Goal: Transaction & Acquisition: Purchase product/service

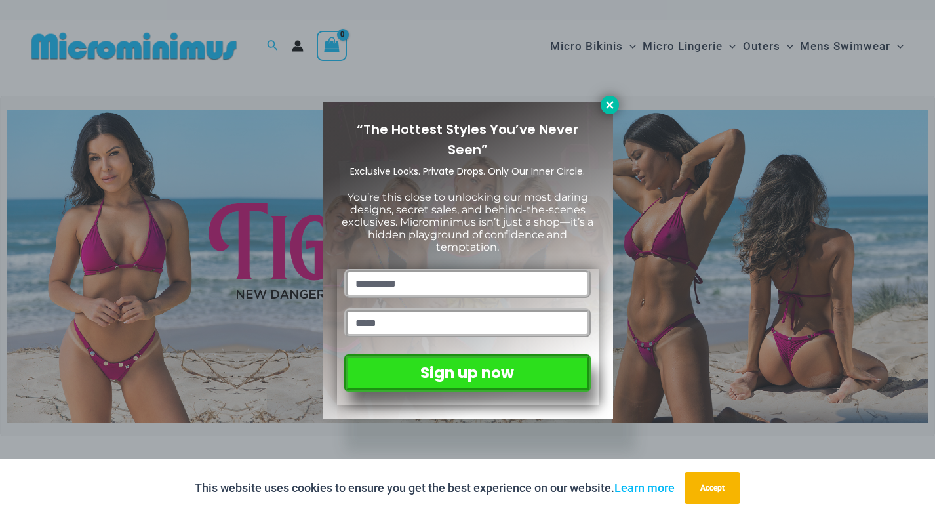
click at [607, 106] on icon at bounding box center [610, 105] width 12 height 12
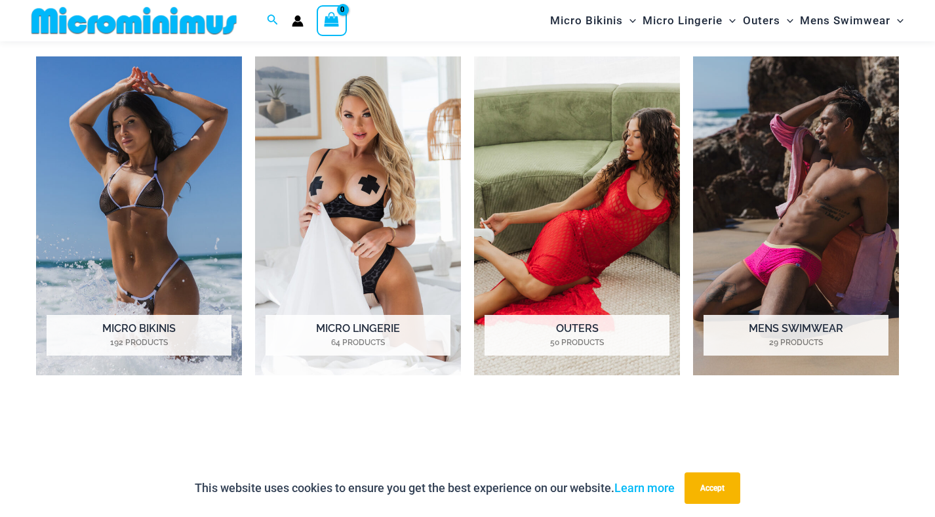
scroll to position [976, 0]
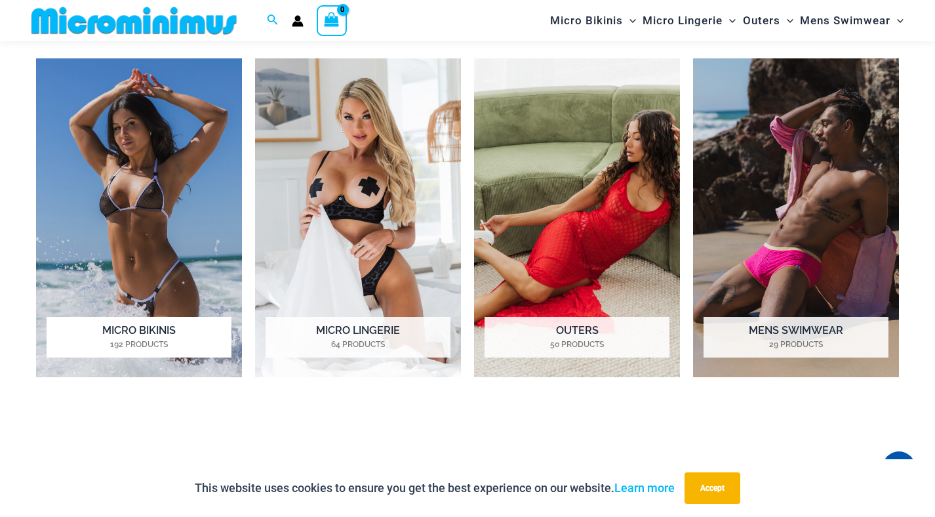
click at [137, 347] on mark "192 Products" at bounding box center [139, 344] width 185 height 12
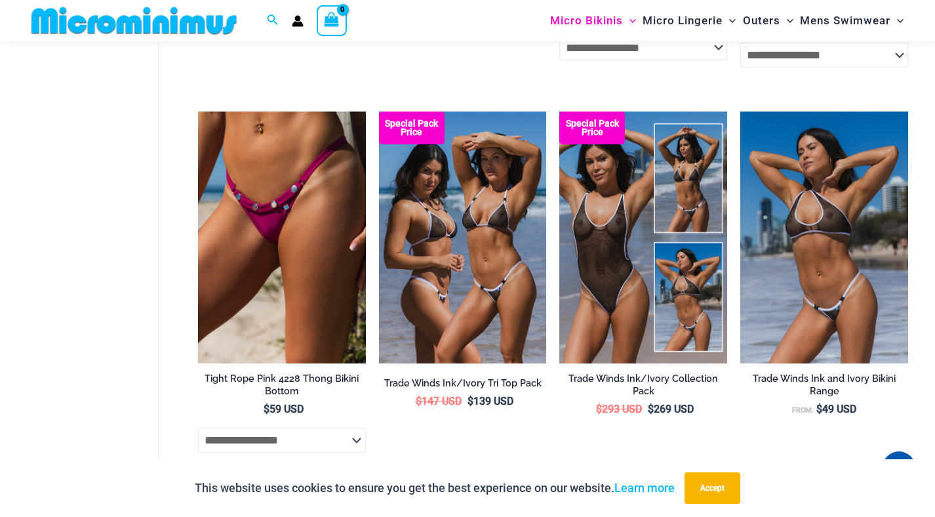
scroll to position [747, 0]
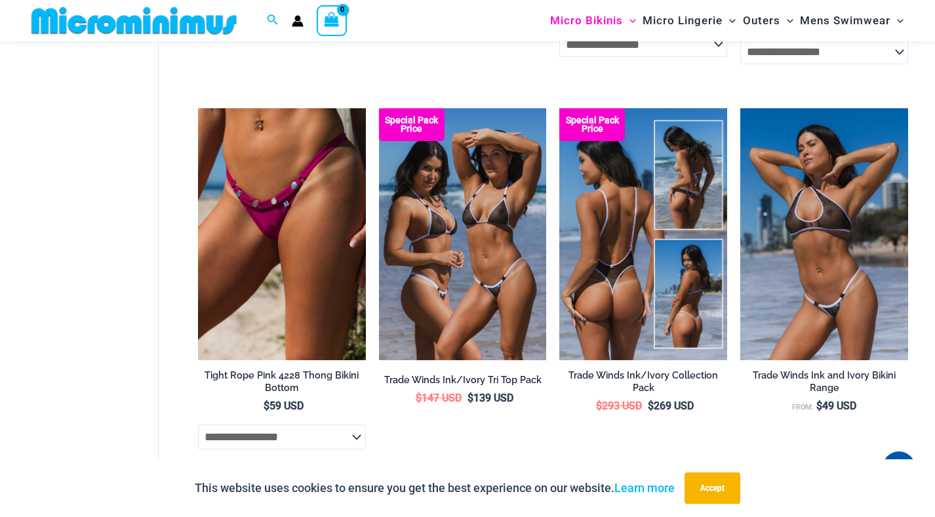
click at [634, 321] on img at bounding box center [643, 234] width 168 height 252
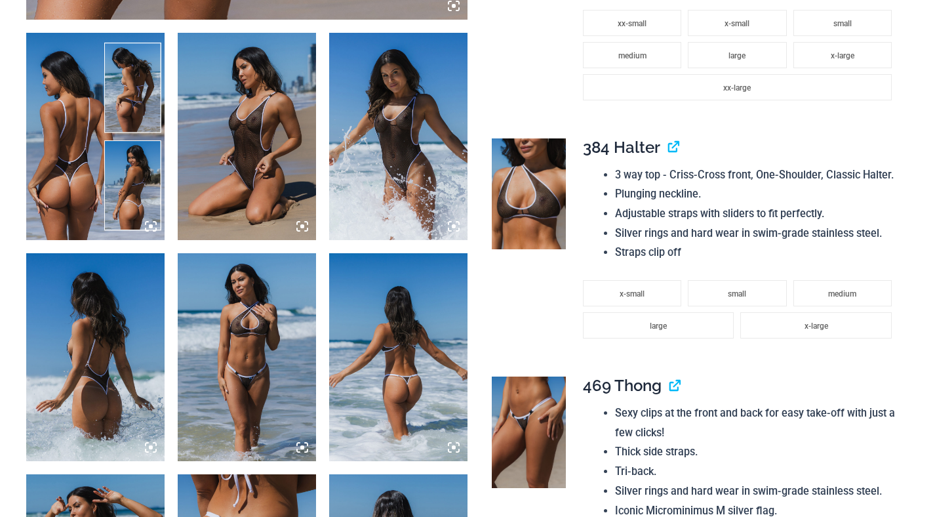
scroll to position [775, 0]
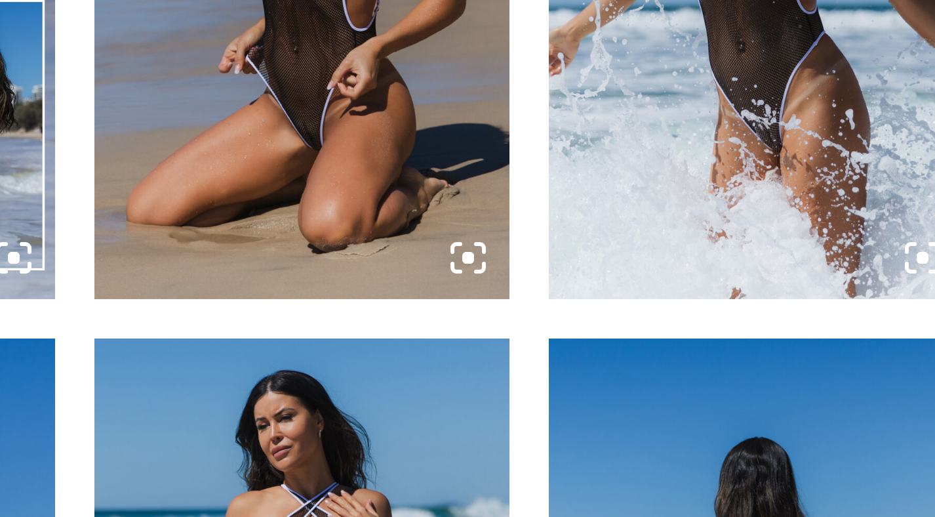
click at [246, 216] on img at bounding box center [247, 135] width 138 height 207
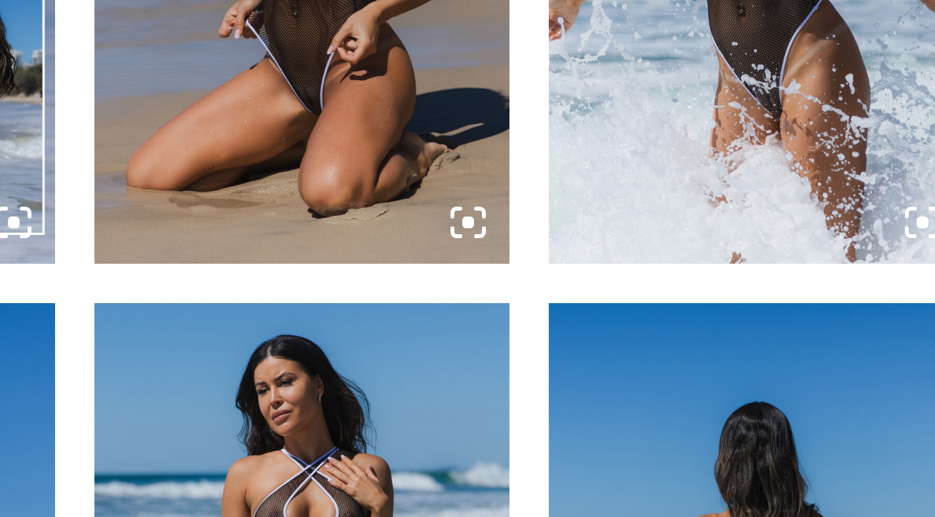
click at [298, 211] on icon at bounding box center [302, 214] width 12 height 12
click at [302, 214] on icon at bounding box center [302, 214] width 4 height 4
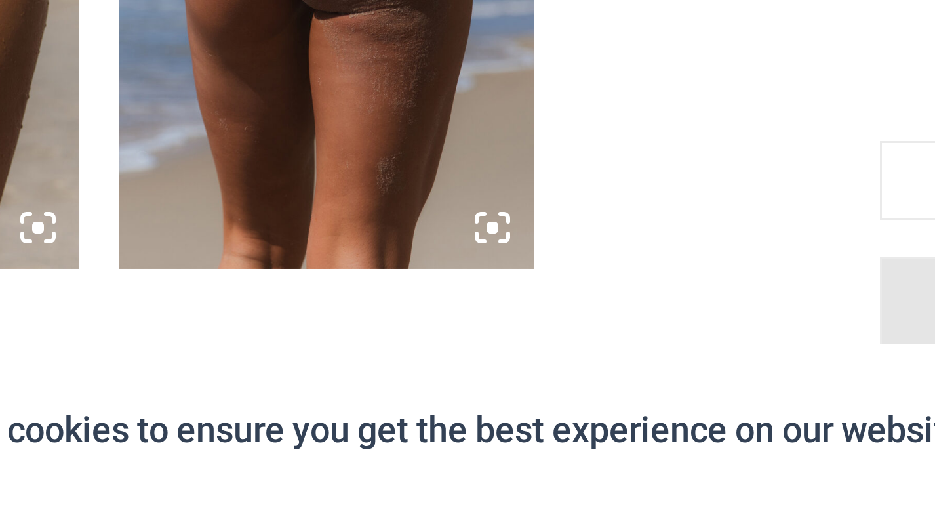
scroll to position [1450, 0]
